Goal: Information Seeking & Learning: Learn about a topic

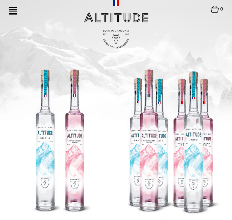
click at [14, 13] on link at bounding box center [13, 11] width 8 height 8
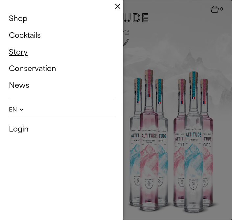
click at [22, 51] on link "Story" at bounding box center [62, 52] width 106 height 14
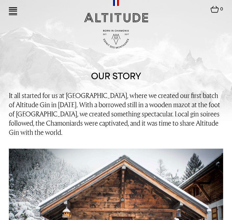
click at [12, 9] on img at bounding box center [13, 9] width 8 height 4
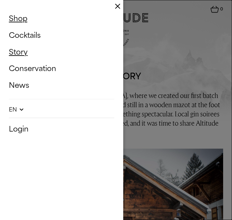
click at [25, 22] on link "Shop" at bounding box center [62, 19] width 106 height 14
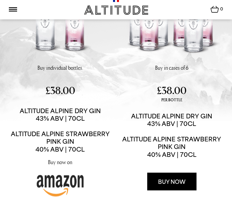
scroll to position [139, 0]
